Goal: Task Accomplishment & Management: Complete application form

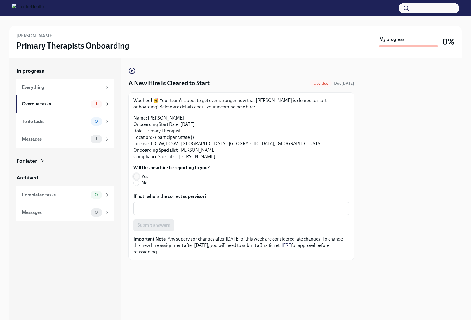
click at [138, 175] on input "Yes" at bounding box center [136, 176] width 5 height 5
radio input "true"
click at [161, 224] on span "Submit answers" at bounding box center [153, 225] width 32 height 6
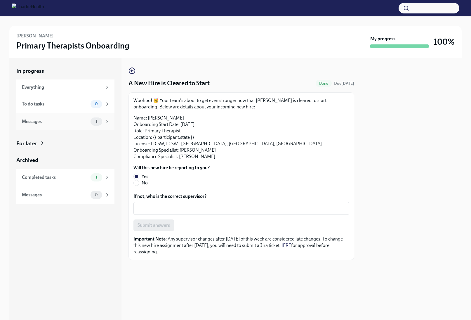
click at [52, 125] on div "Messages 1" at bounding box center [66, 121] width 88 height 8
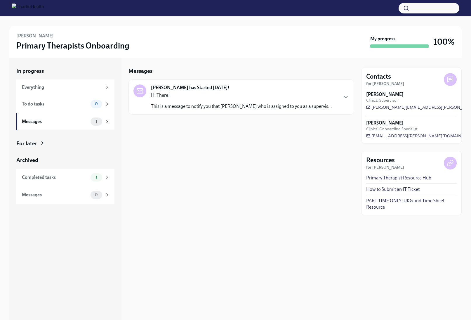
click at [219, 109] on p "This is a message to notify you that [PERSON_NAME] who is assigned to you as a …" at bounding box center [241, 106] width 181 height 6
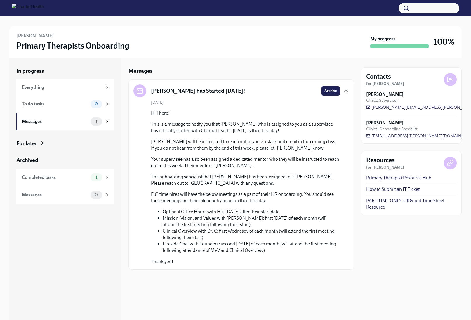
click at [35, 149] on div "In progress Everything To do tasks 0 Messages 1 For later Archived Completed ta…" at bounding box center [65, 135] width 98 height 136
click at [34, 143] on div "For later" at bounding box center [26, 143] width 21 height 8
